Goal: Transaction & Acquisition: Purchase product/service

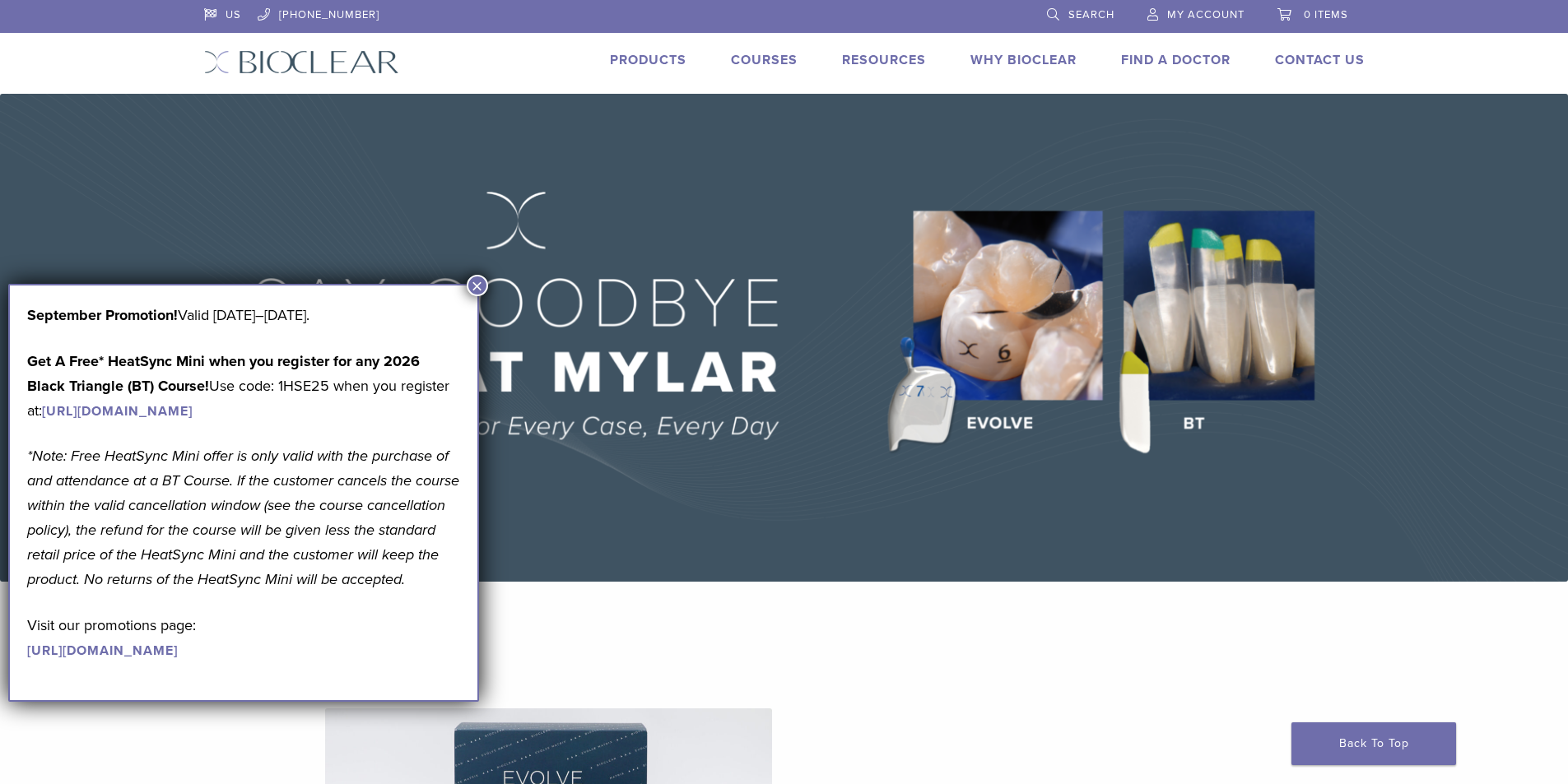
click at [472, 291] on button "×" at bounding box center [477, 286] width 21 height 21
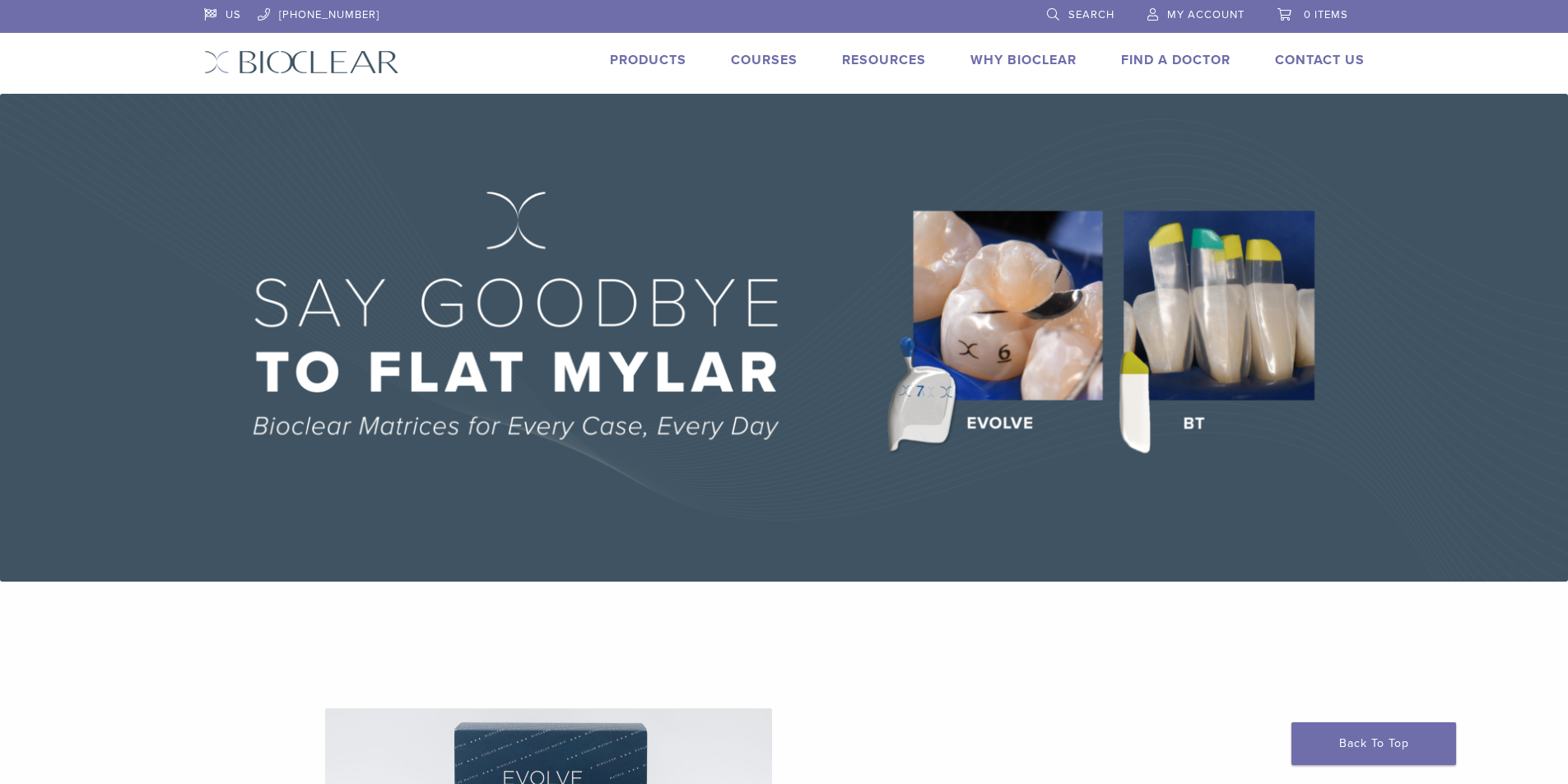
click at [662, 61] on link "Products" at bounding box center [648, 60] width 77 height 16
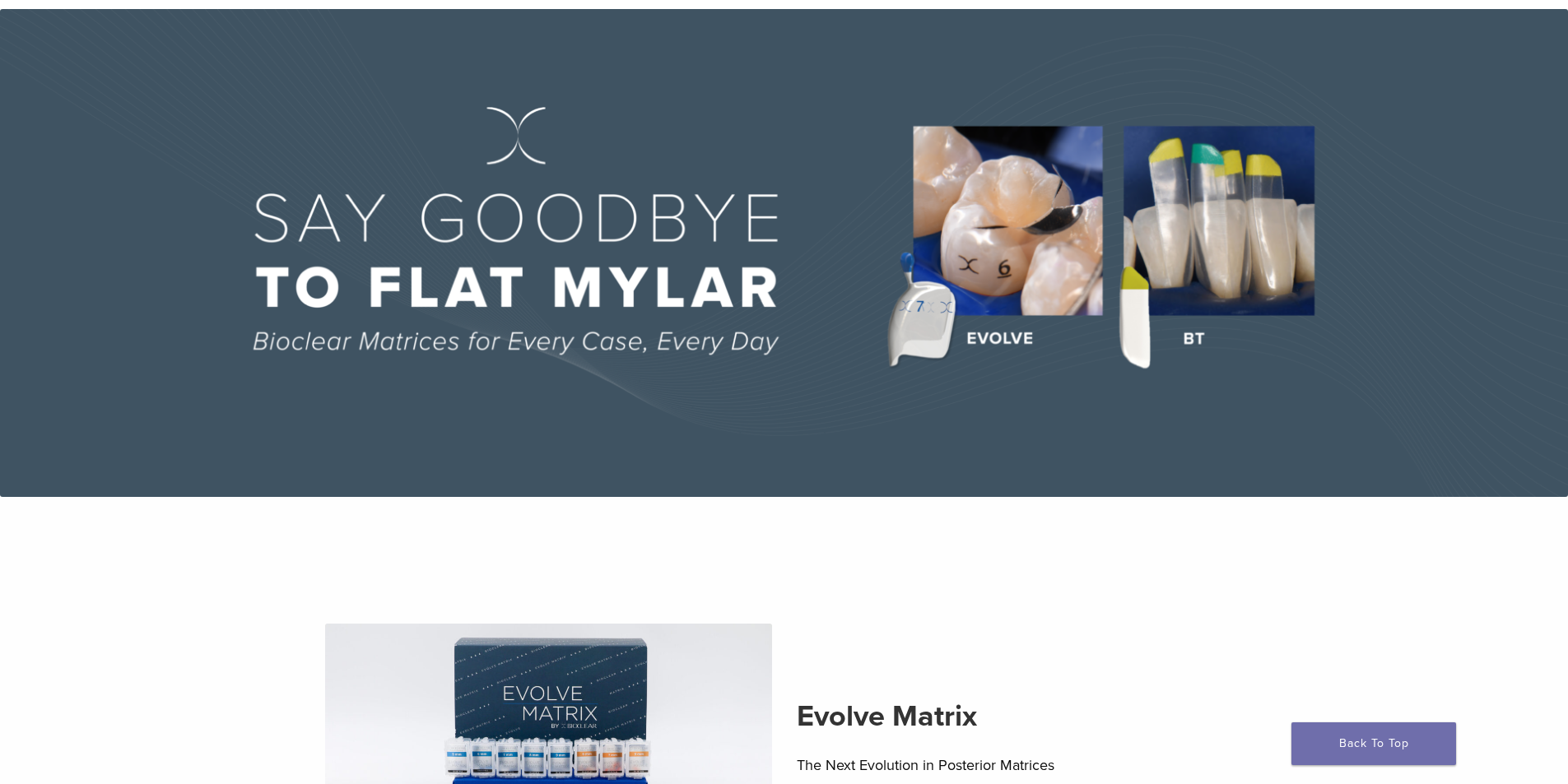
scroll to position [317, 0]
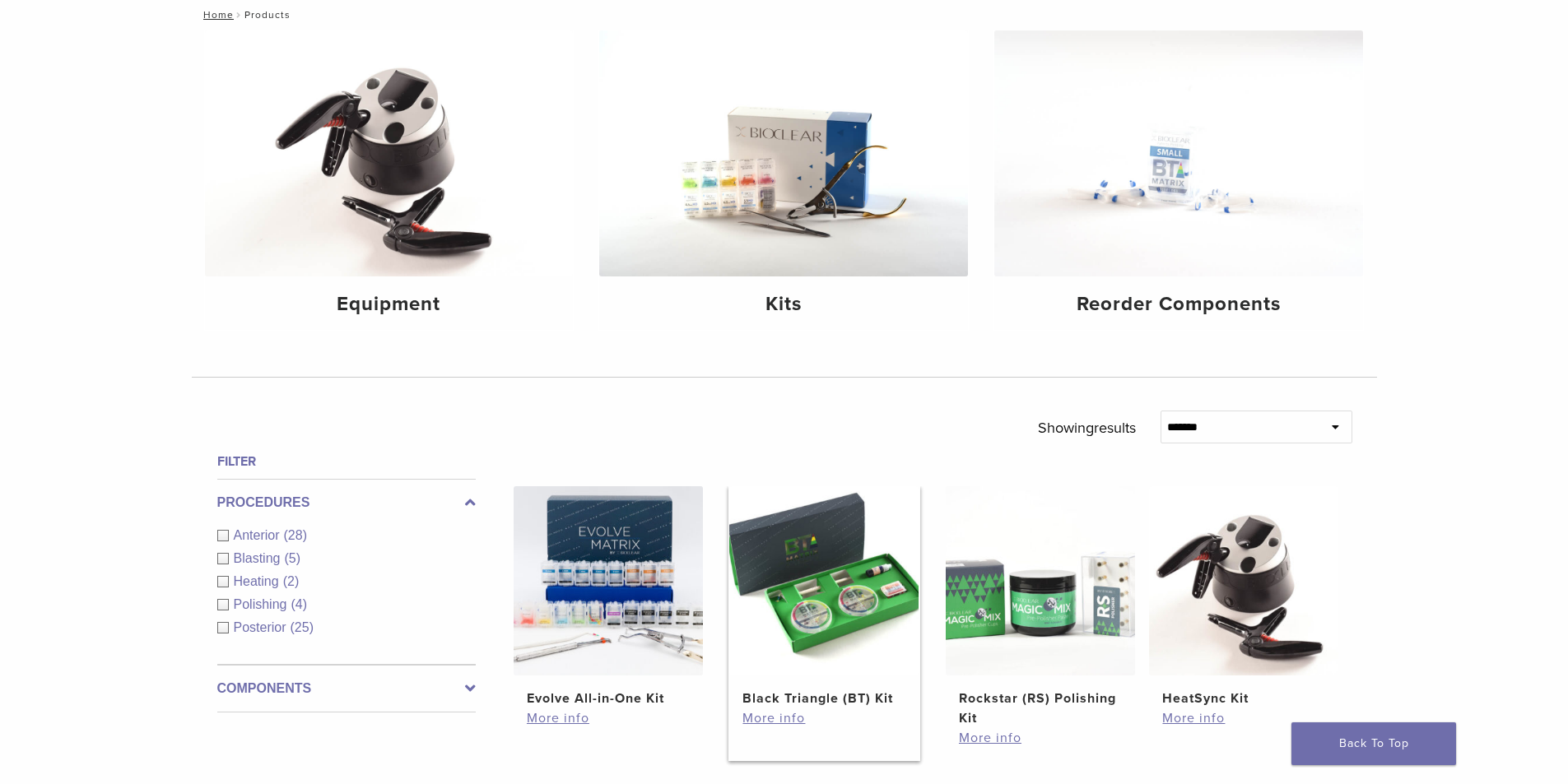
scroll to position [329, 0]
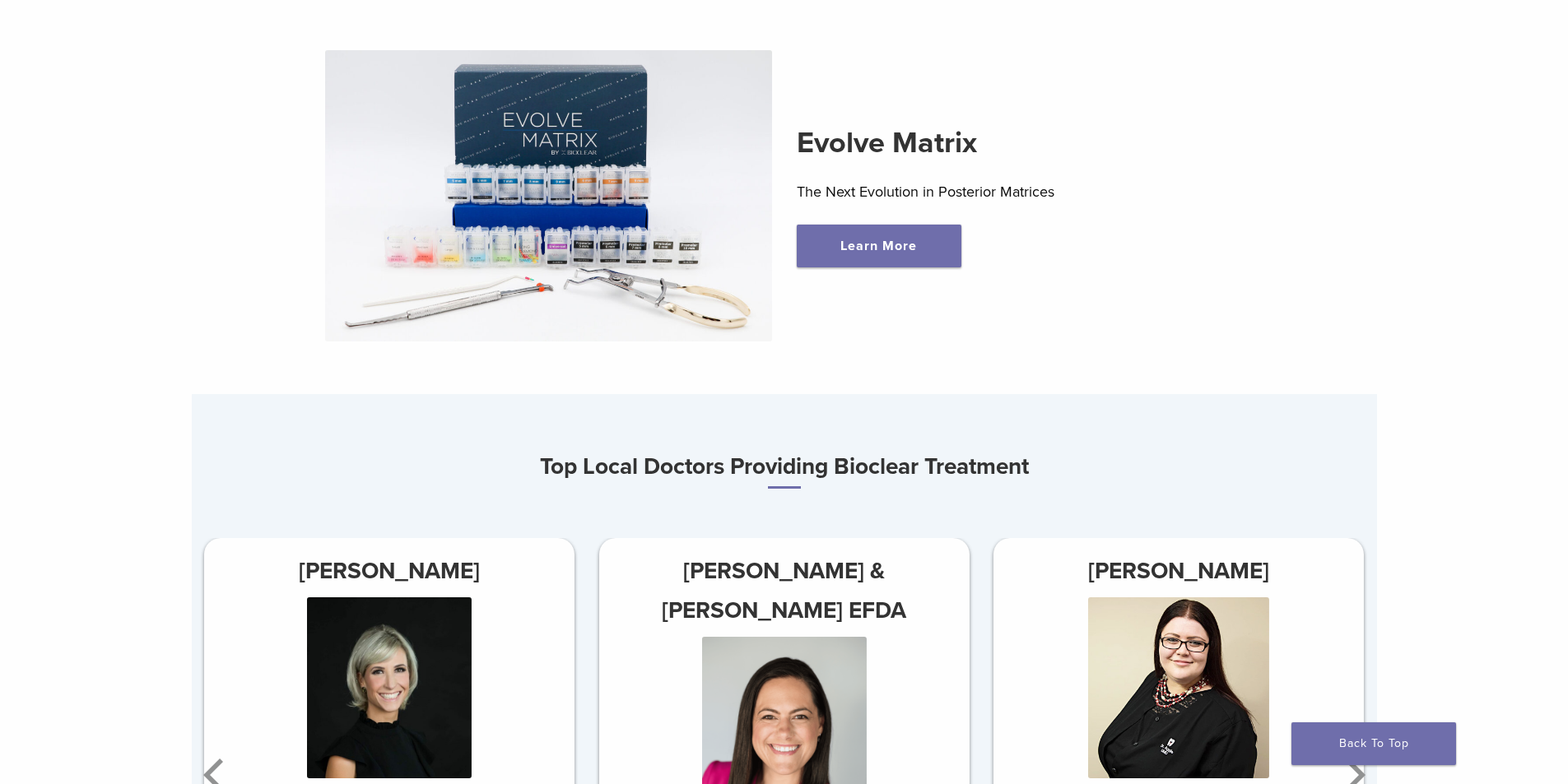
scroll to position [988, 0]
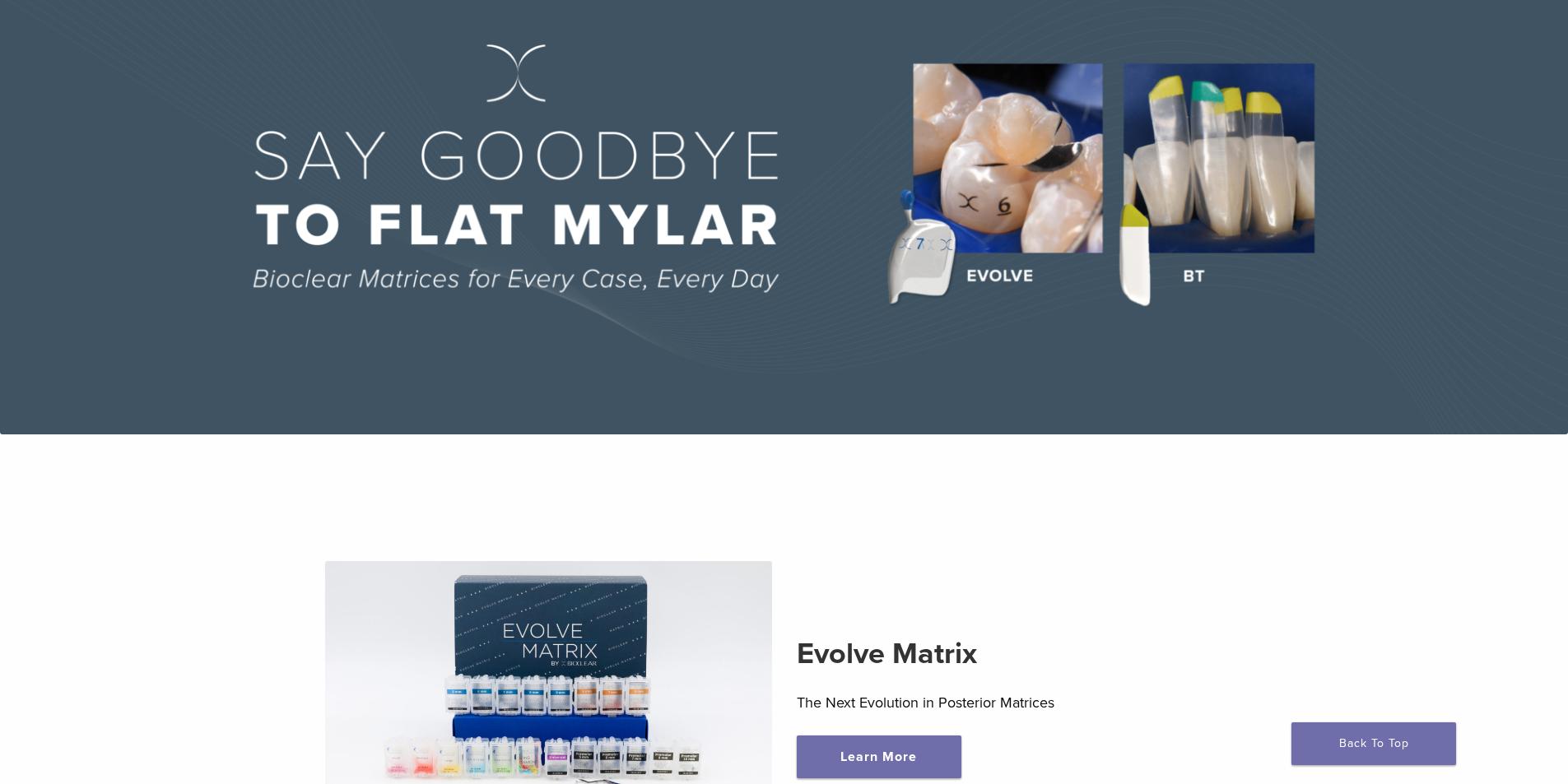
scroll to position [0, 0]
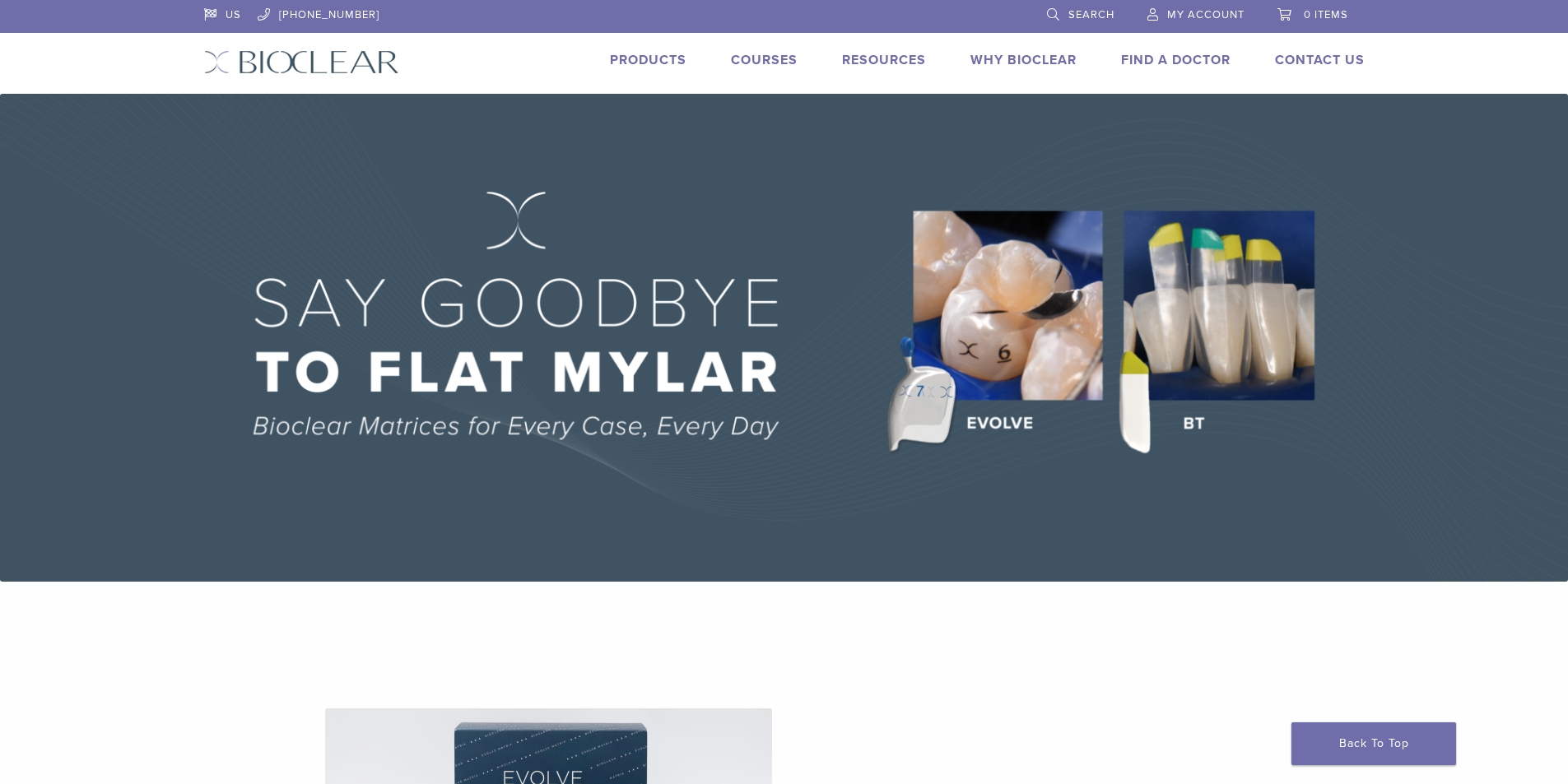
click at [624, 344] on img at bounding box center [784, 337] width 1568 height 489
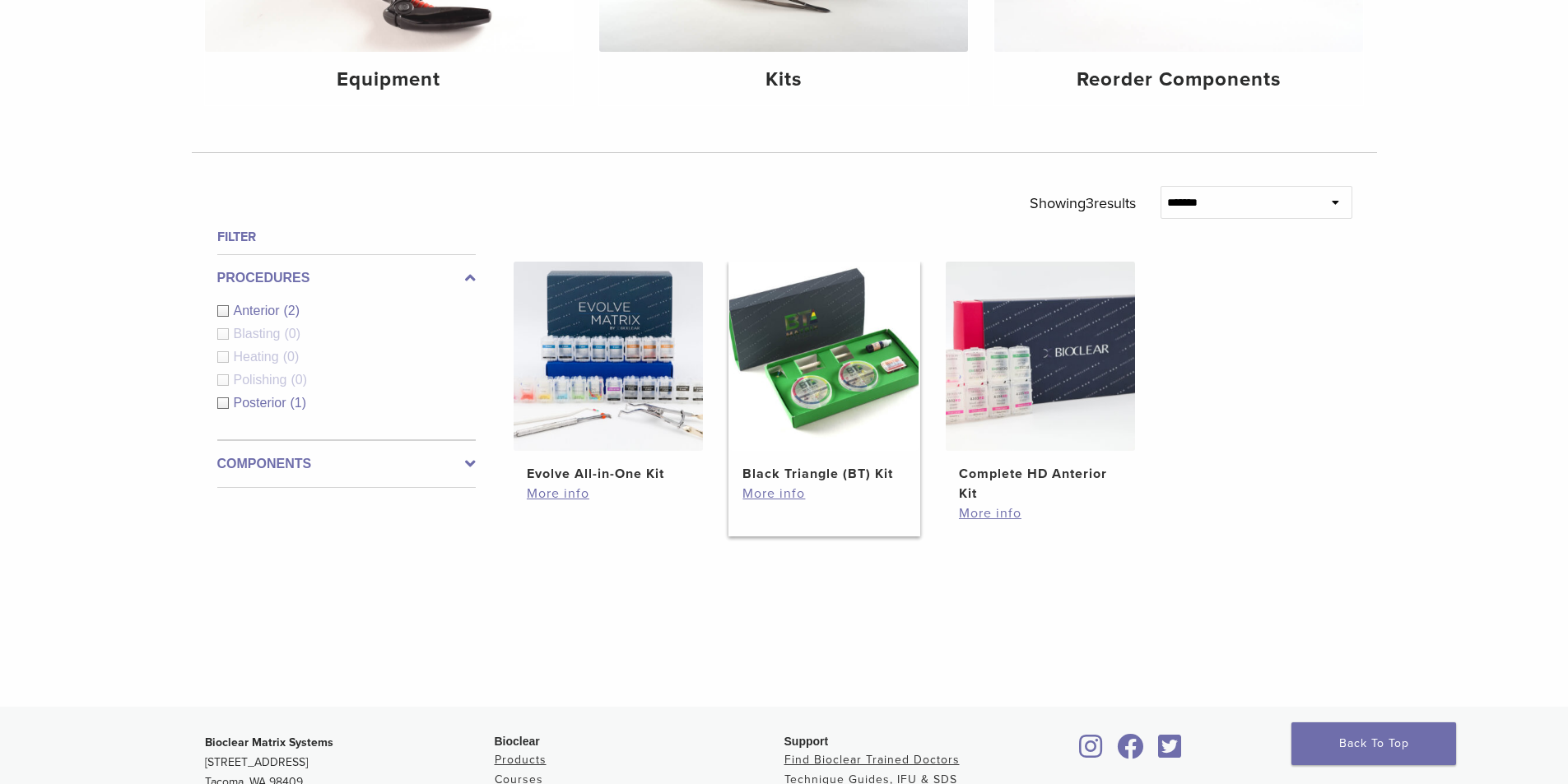
scroll to position [576, 0]
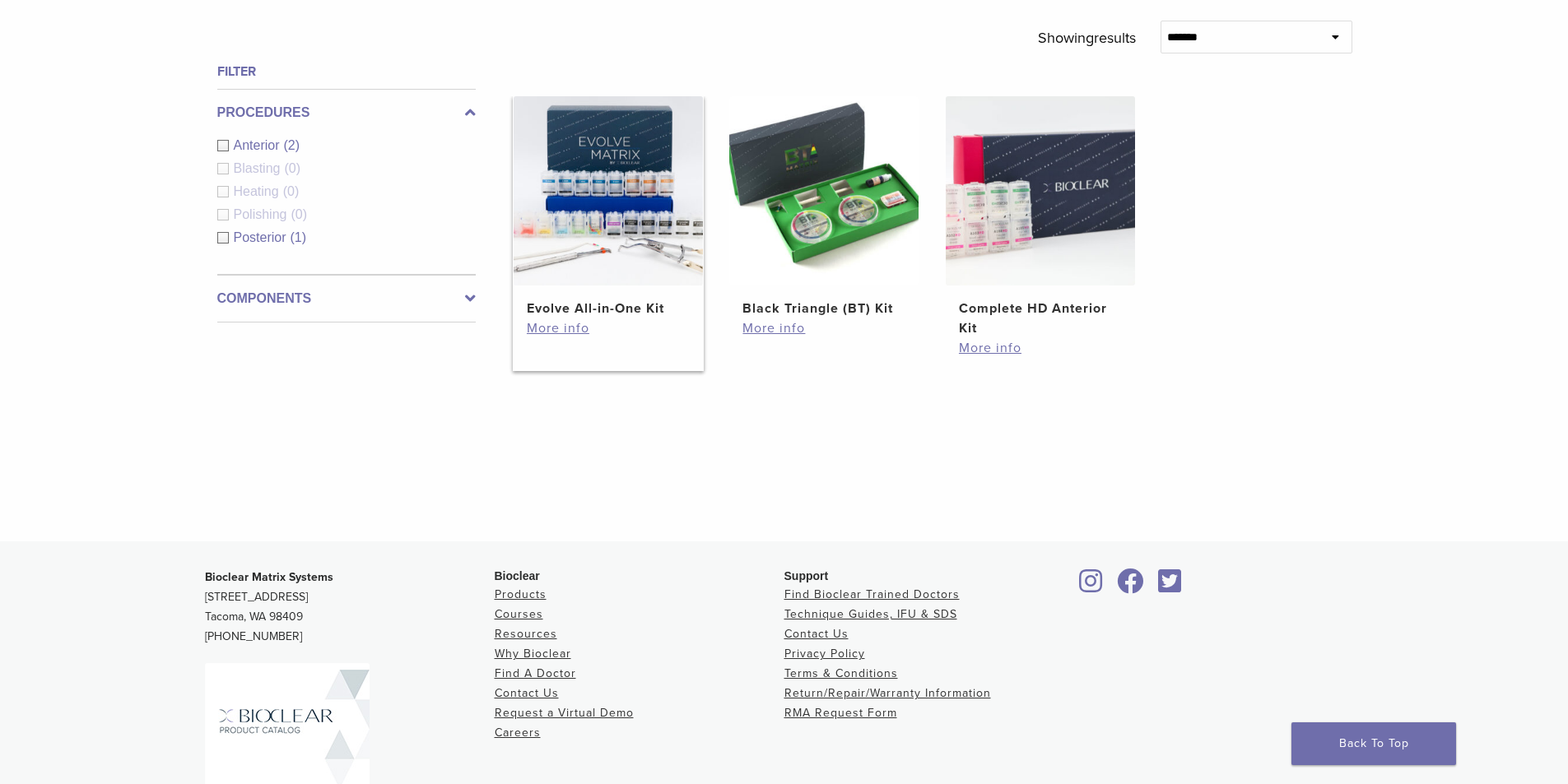
click at [634, 247] on img at bounding box center [608, 190] width 190 height 190
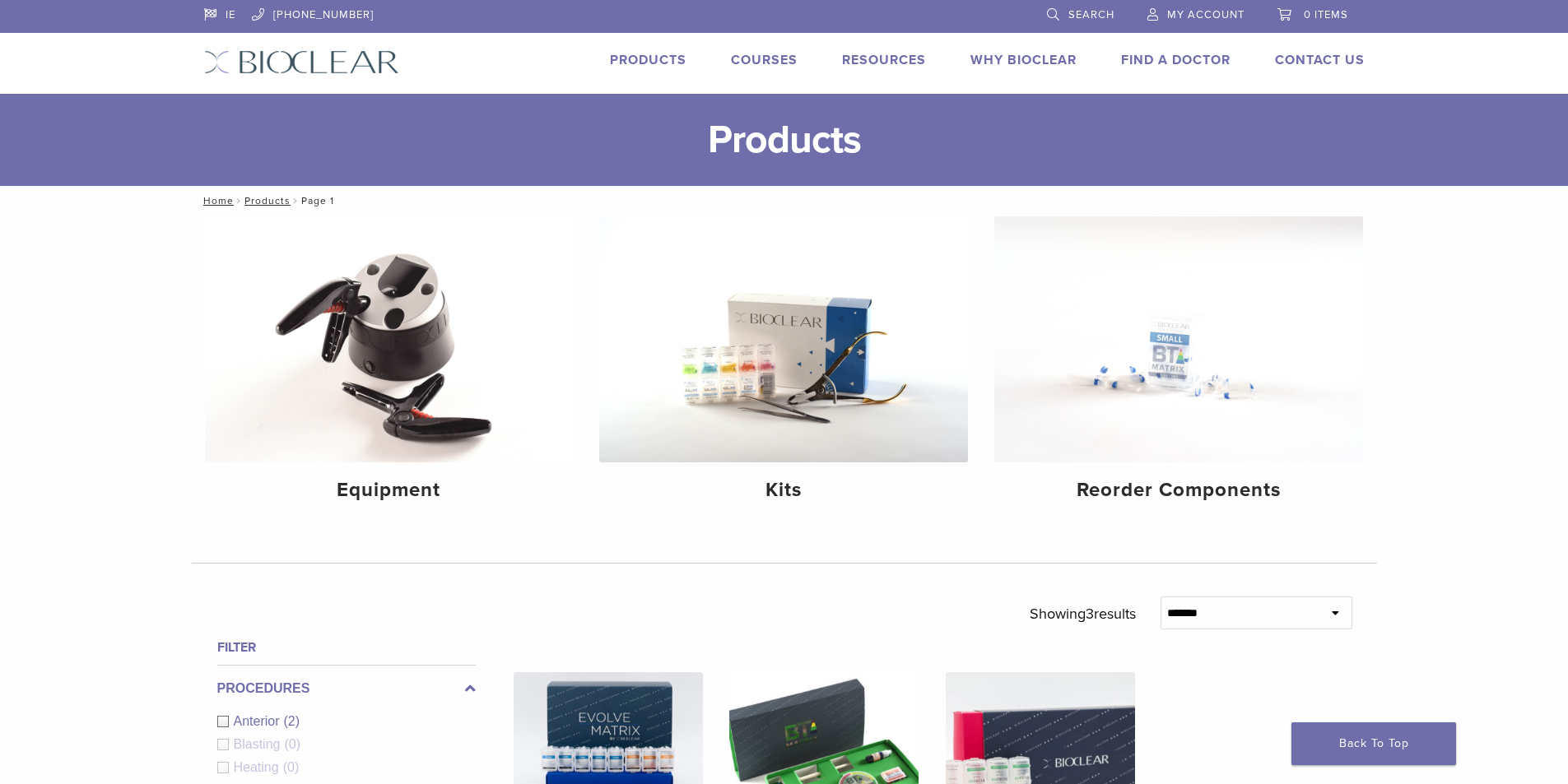
scroll to position [576, 0]
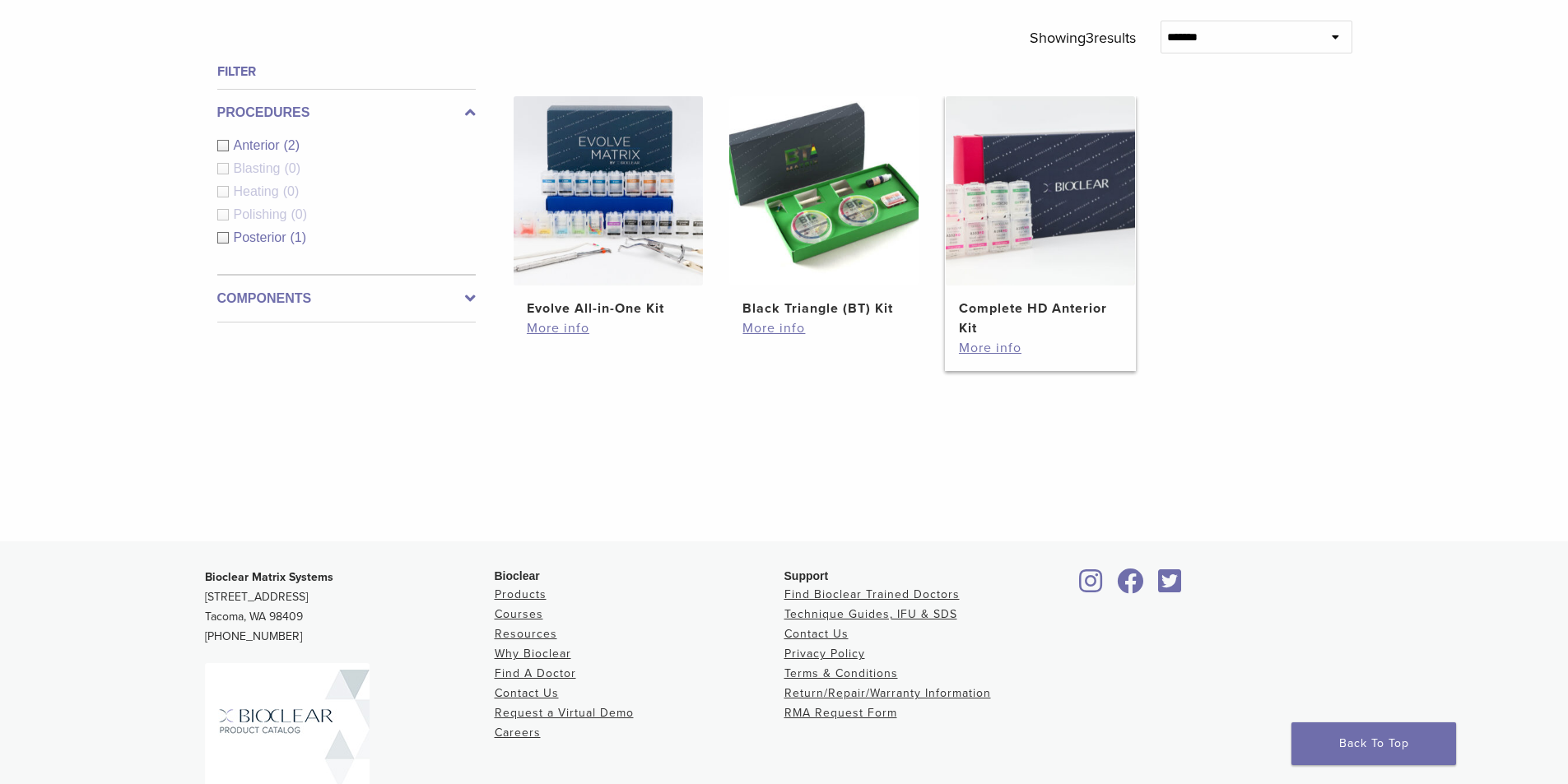
click at [1031, 236] on img at bounding box center [1040, 190] width 190 height 190
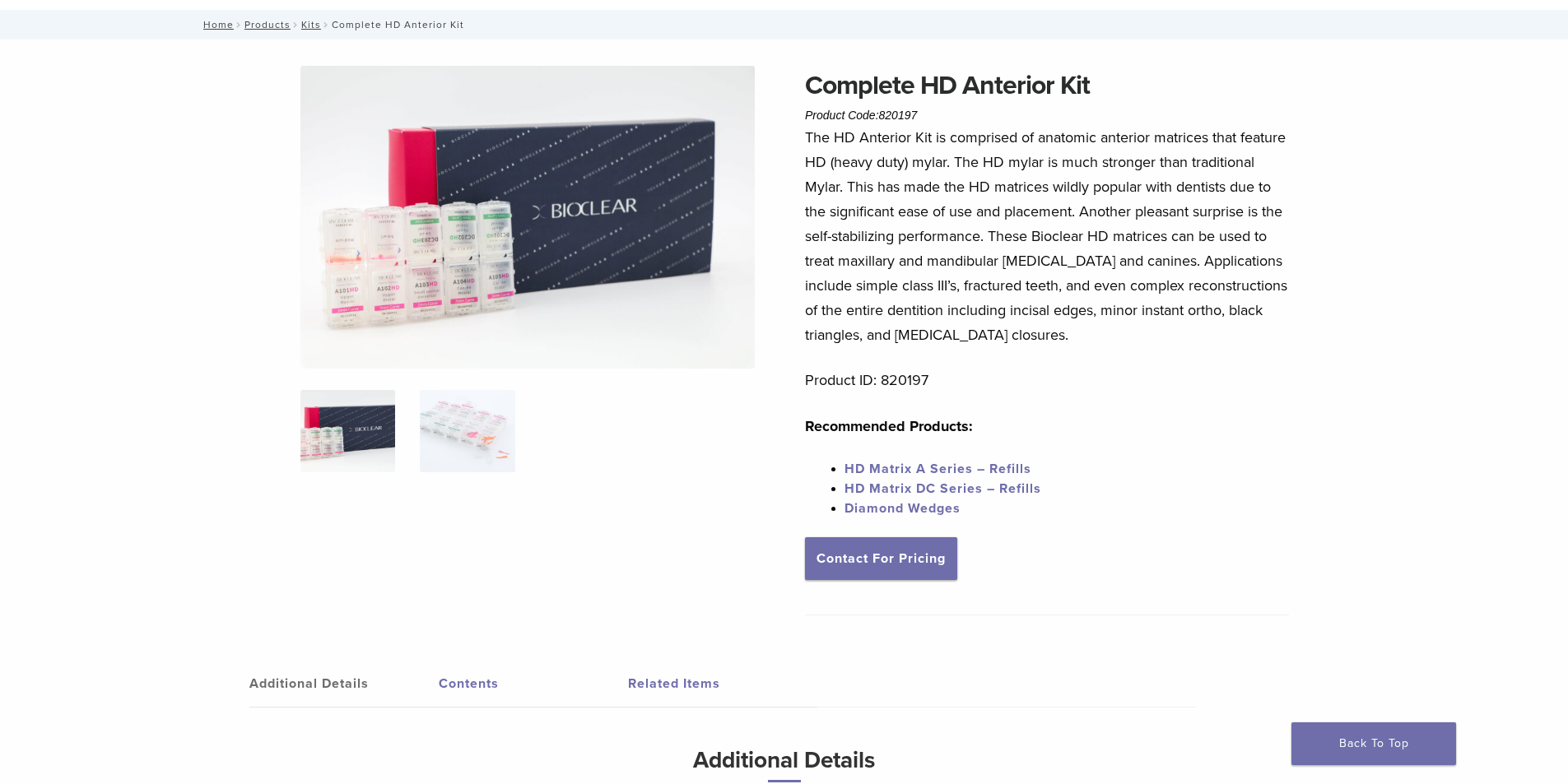
scroll to position [165, 0]
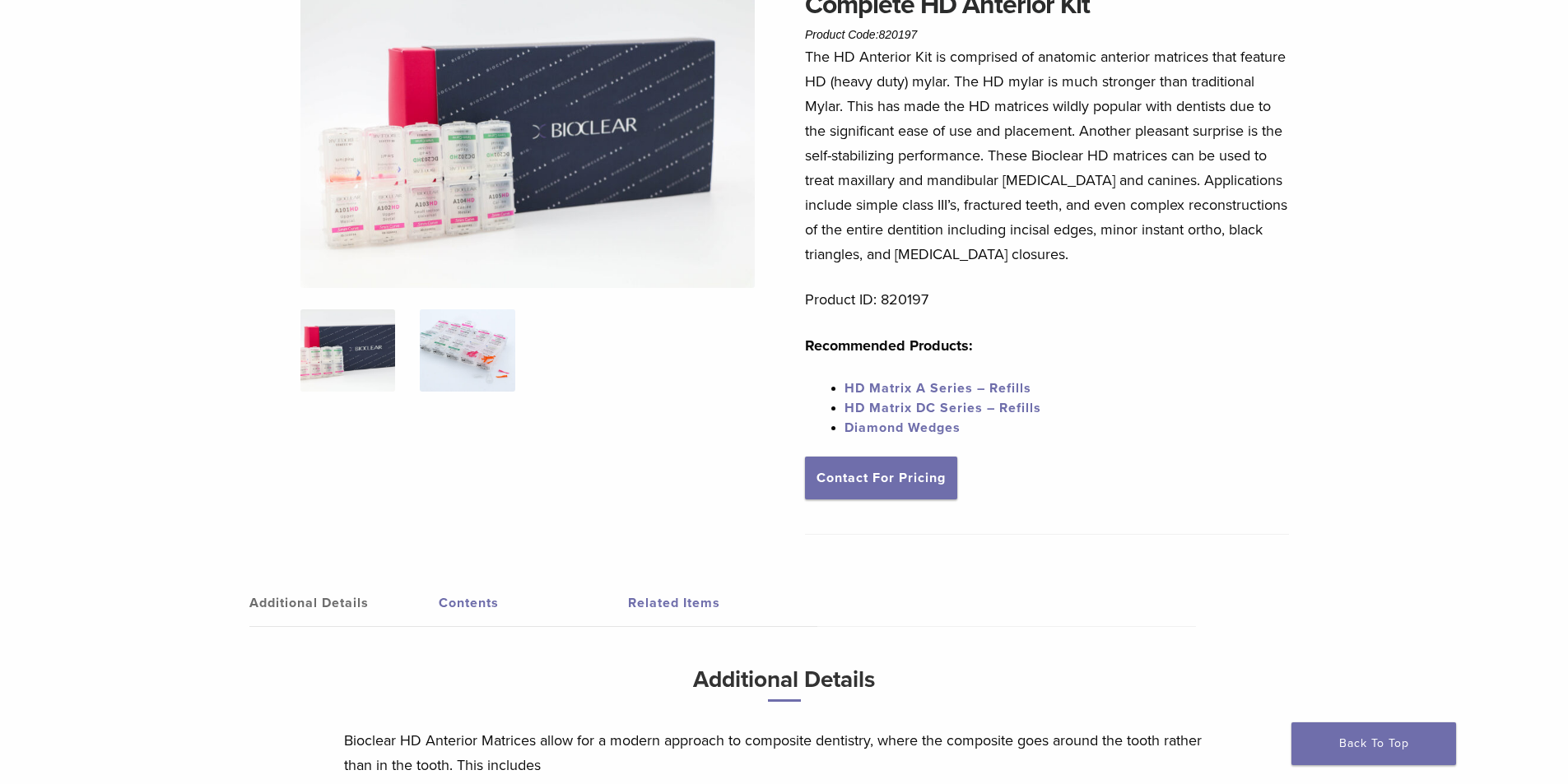
click at [426, 375] on img at bounding box center [467, 351] width 94 height 82
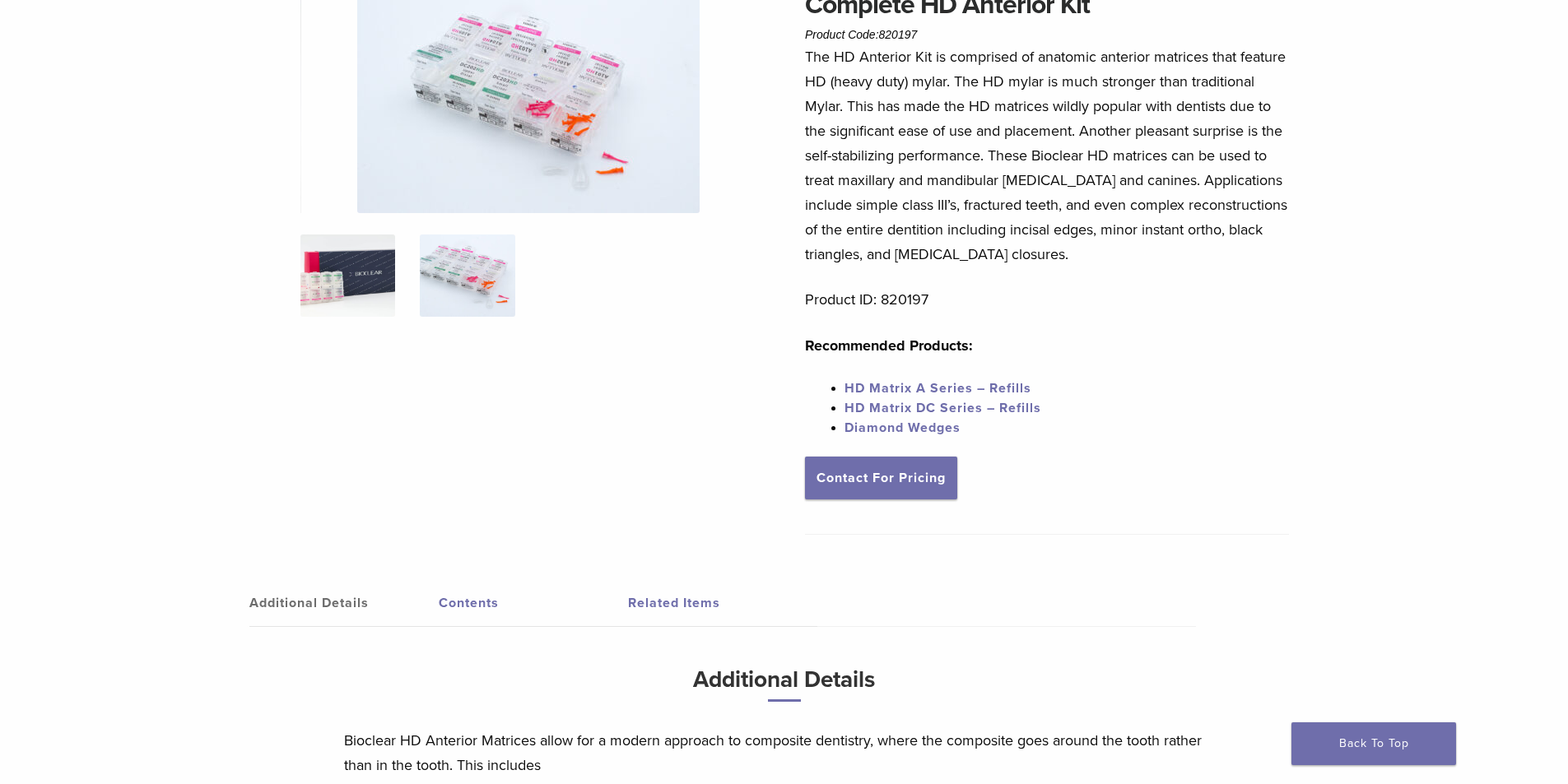
click at [360, 303] on img at bounding box center [348, 276] width 94 height 82
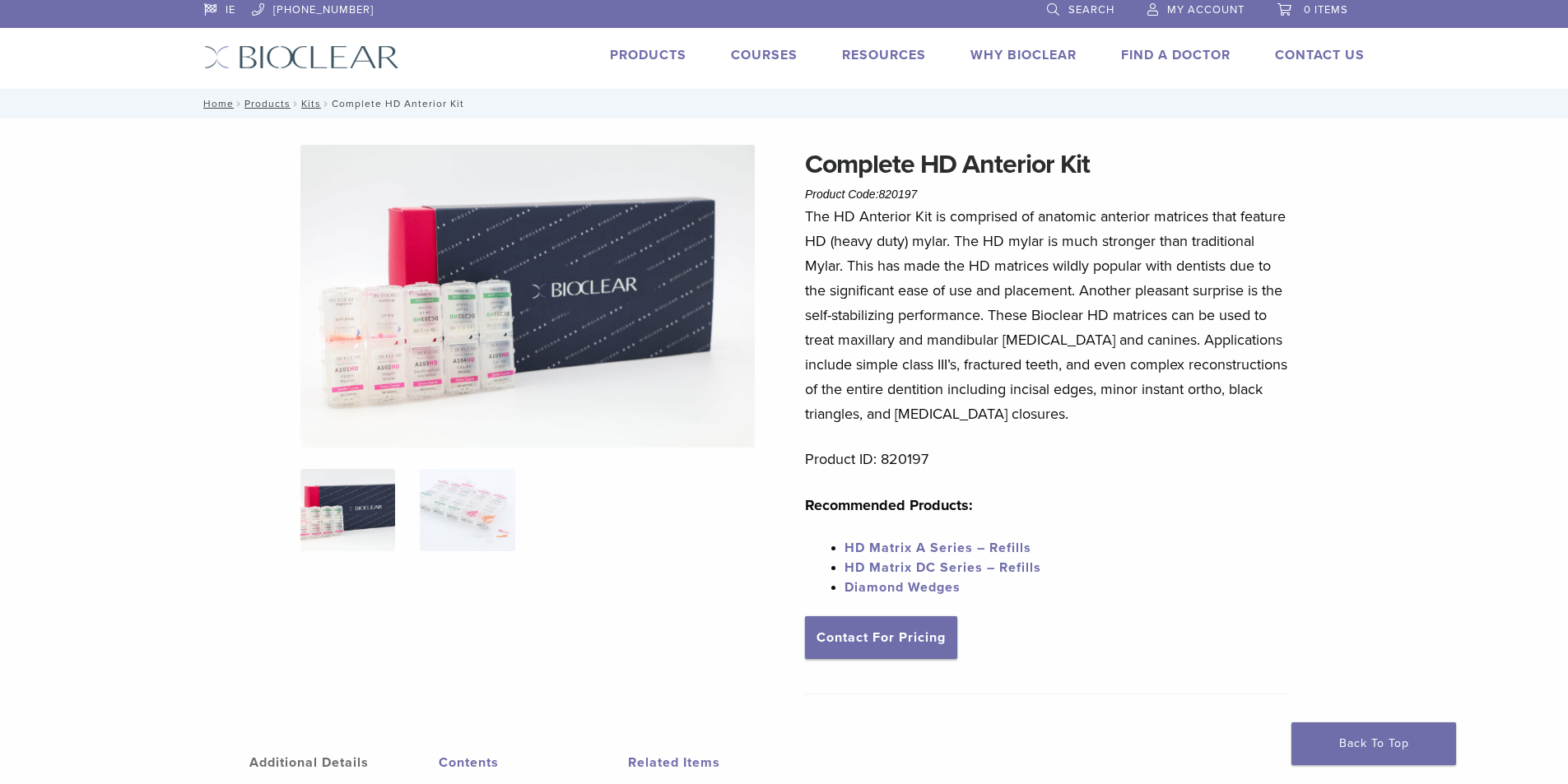
scroll to position [0, 0]
